Goal: Task Accomplishment & Management: Complete application form

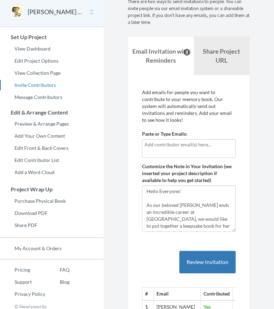
scroll to position [35, 0]
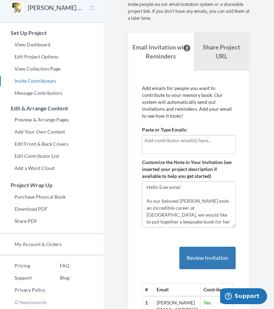
click at [152, 141] on input "text" at bounding box center [189, 141] width 89 height 8
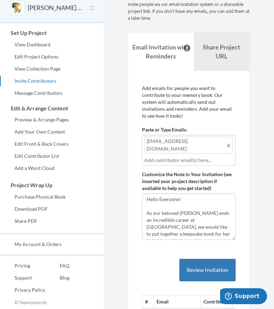
click at [151, 156] on input "text" at bounding box center [189, 160] width 89 height 8
click at [154, 156] on input "text" at bounding box center [189, 160] width 89 height 8
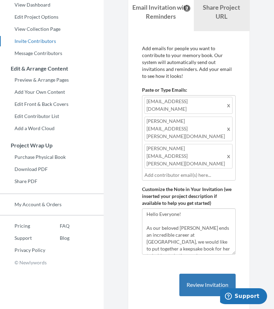
scroll to position [82, 0]
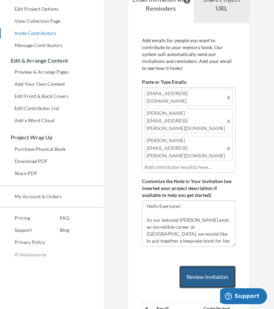
click at [196, 266] on button "Review Invitation" at bounding box center [208, 277] width 56 height 22
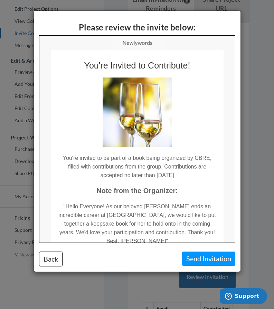
scroll to position [0, 0]
click at [201, 260] on button "Send Invitation" at bounding box center [208, 259] width 53 height 14
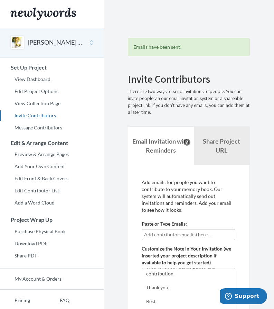
click at [152, 234] on input "text" at bounding box center [188, 235] width 89 height 8
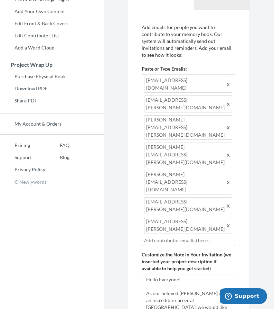
scroll to position [229, 0]
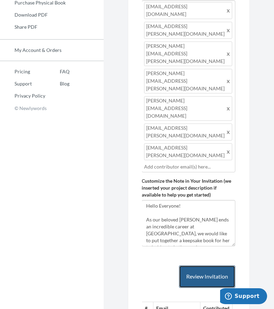
click at [202, 265] on button "Review Invitation" at bounding box center [207, 276] width 56 height 22
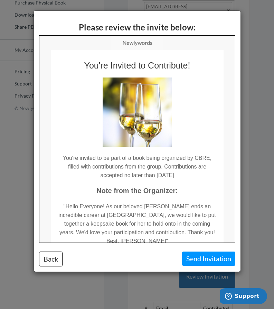
scroll to position [0, 0]
click at [202, 260] on button "Send Invitation" at bounding box center [208, 259] width 53 height 14
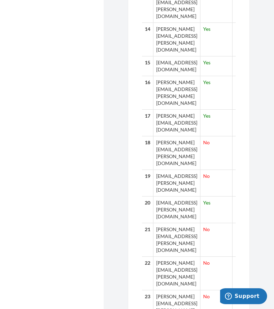
scroll to position [769, 0]
